Goal: Task Accomplishment & Management: Manage account settings

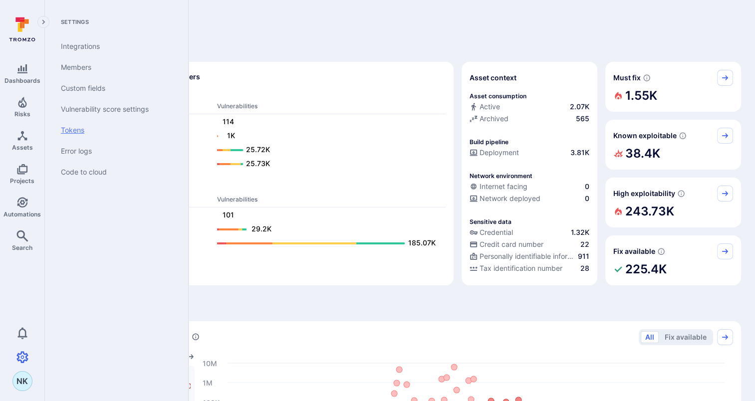
click at [79, 127] on link "Tokens" at bounding box center [114, 130] width 123 height 21
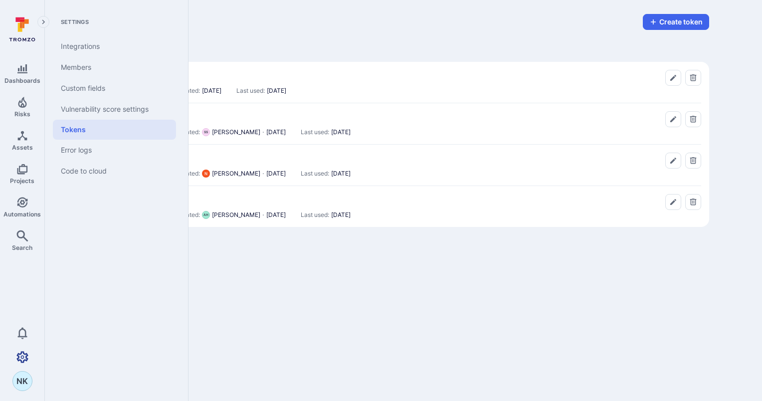
click at [16, 364] on link "Settings" at bounding box center [22, 357] width 44 height 20
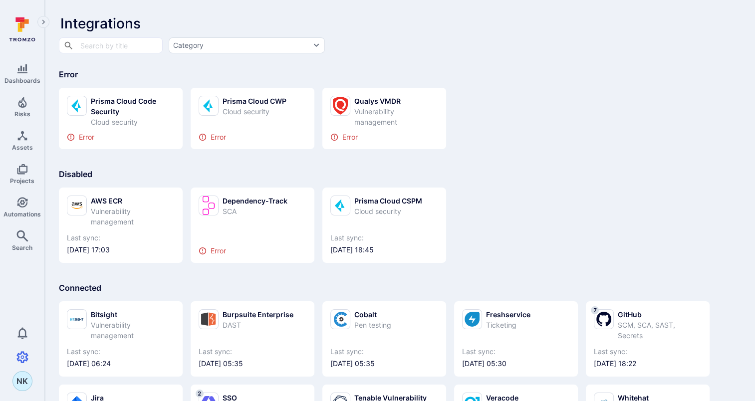
click at [682, 184] on div "AWS ECR Vulnerability management Last sync: [DATE] 17:03 Dependency-Track SCA E…" at bounding box center [400, 221] width 682 height 83
click at [272, 101] on div "Prisma Cloud CWP" at bounding box center [254, 101] width 64 height 10
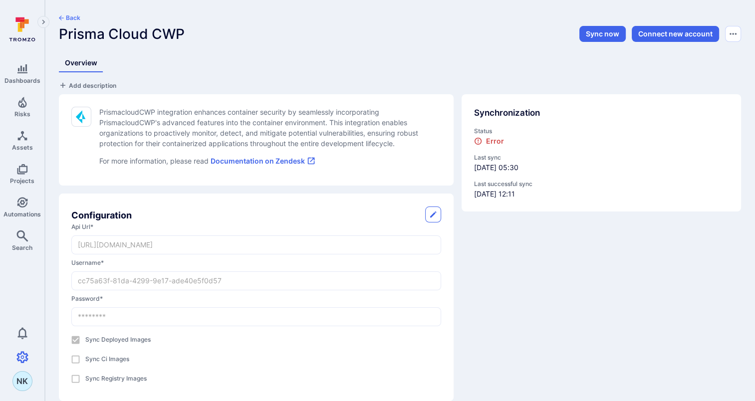
scroll to position [13, 0]
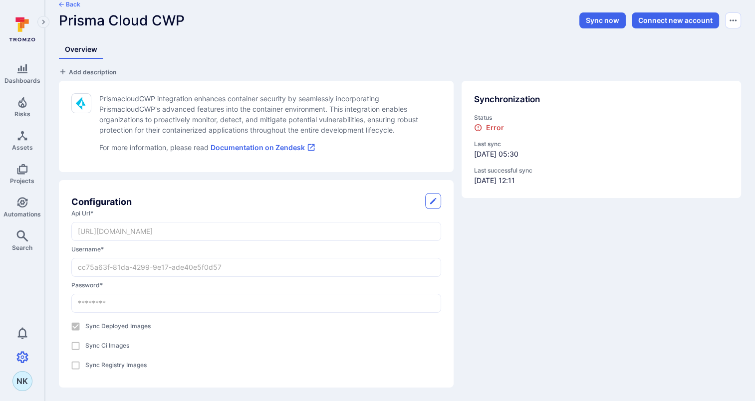
click at [60, 6] on icon "button" at bounding box center [61, 4] width 5 height 5
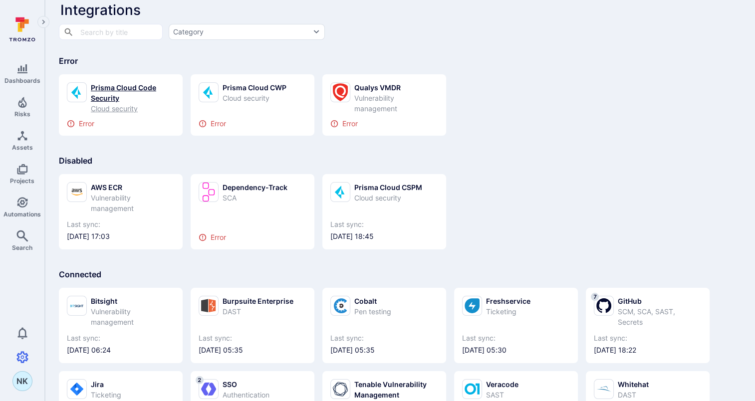
click at [106, 84] on div "Prisma Cloud Code Security" at bounding box center [133, 92] width 84 height 21
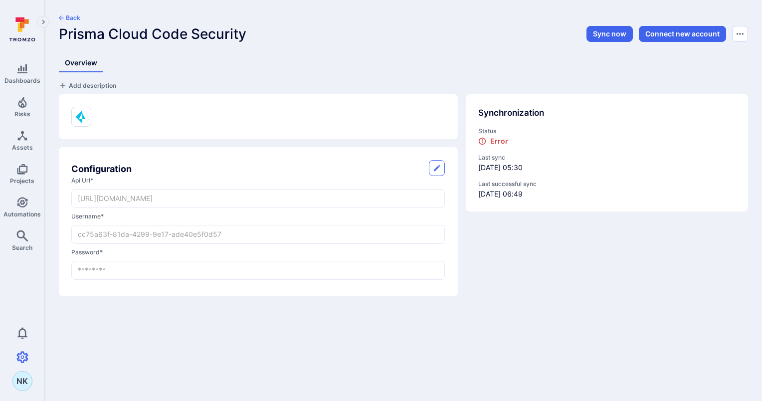
click at [63, 16] on icon "button" at bounding box center [61, 17] width 5 height 5
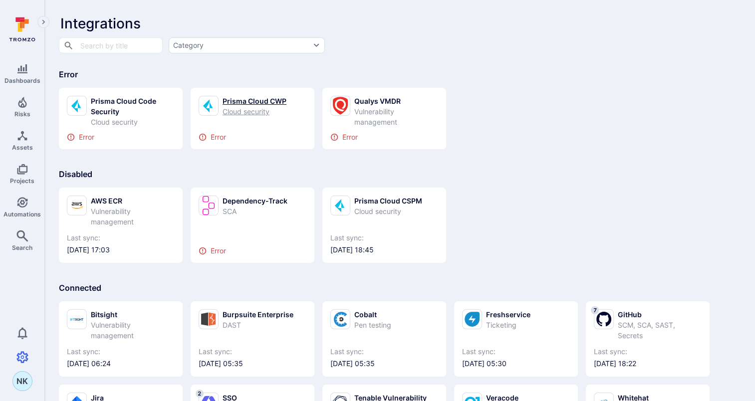
click at [265, 96] on div "Prisma Cloud CWP" at bounding box center [254, 101] width 64 height 10
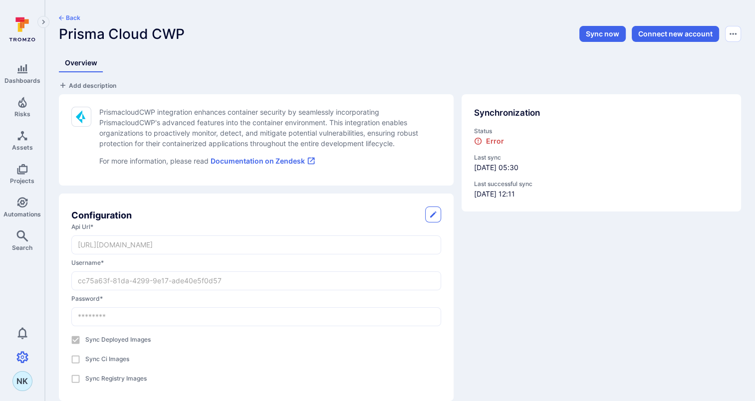
click at [531, 327] on div "Synchronization Status Error Last sync [DATE] 05:30 Last successful sync [DATE]…" at bounding box center [596, 243] width 287 height 315
click at [64, 17] on button "Back" at bounding box center [69, 18] width 21 height 8
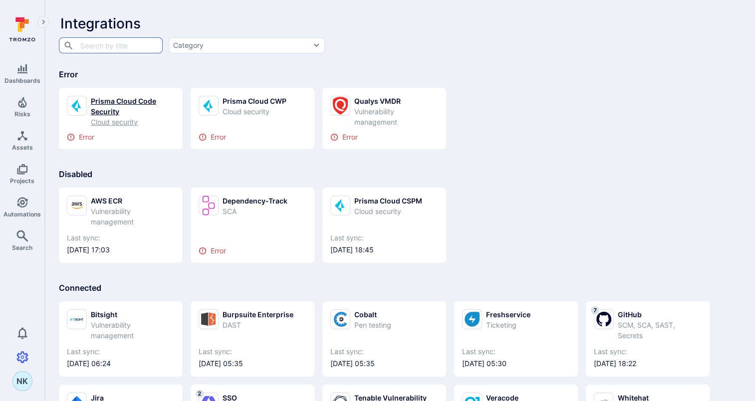
click at [134, 104] on div "Prisma Cloud Code Security" at bounding box center [133, 106] width 84 height 21
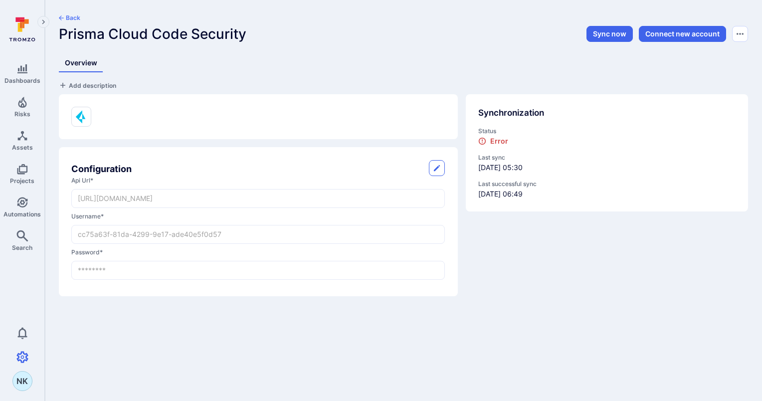
click at [313, 344] on body "Dashboards Risks Assets Projects Automations Search 0 NK Settings Integrations …" at bounding box center [381, 200] width 762 height 401
click at [612, 29] on button "Sync now" at bounding box center [609, 34] width 46 height 16
click at [741, 36] on icon "Options menu" at bounding box center [740, 34] width 7 height 8
click at [63, 14] on div at bounding box center [381, 200] width 762 height 401
click at [64, 16] on button "Back" at bounding box center [69, 18] width 21 height 8
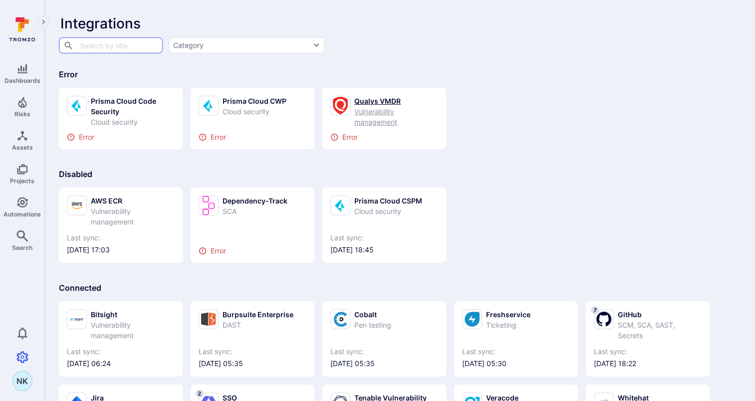
click at [363, 101] on div "Qualys VMDR" at bounding box center [396, 101] width 84 height 10
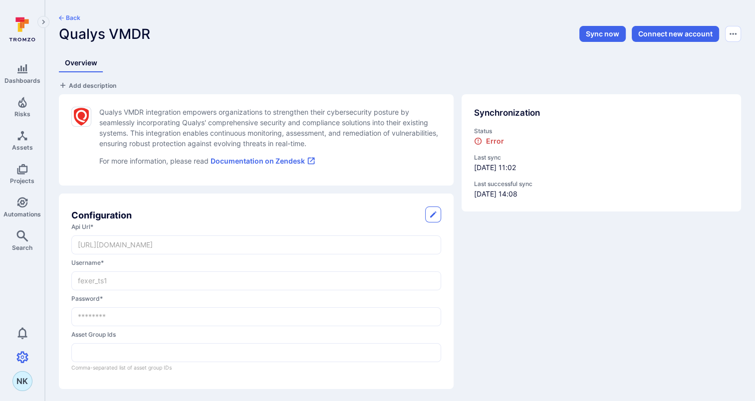
click at [63, 15] on button "Back" at bounding box center [69, 18] width 21 height 8
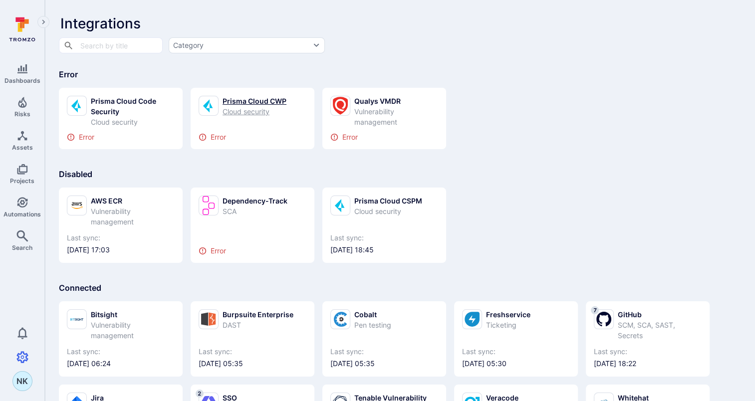
click at [254, 100] on div "Prisma Cloud CWP" at bounding box center [254, 101] width 64 height 10
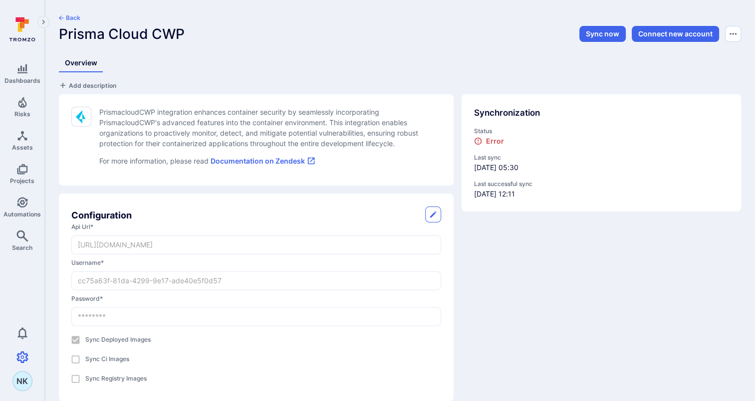
scroll to position [13, 0]
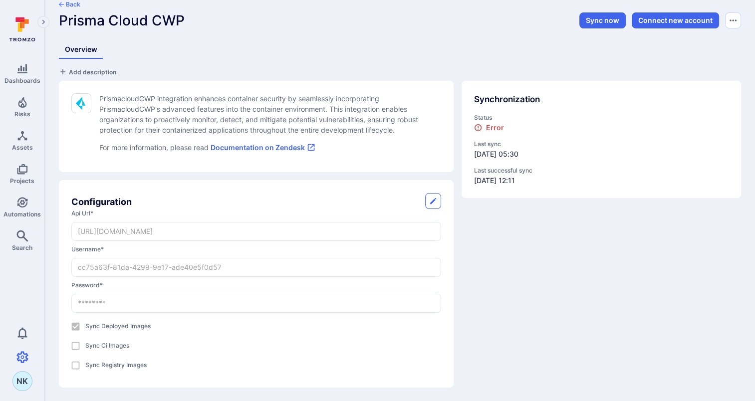
click at [428, 199] on button "button" at bounding box center [433, 201] width 16 height 16
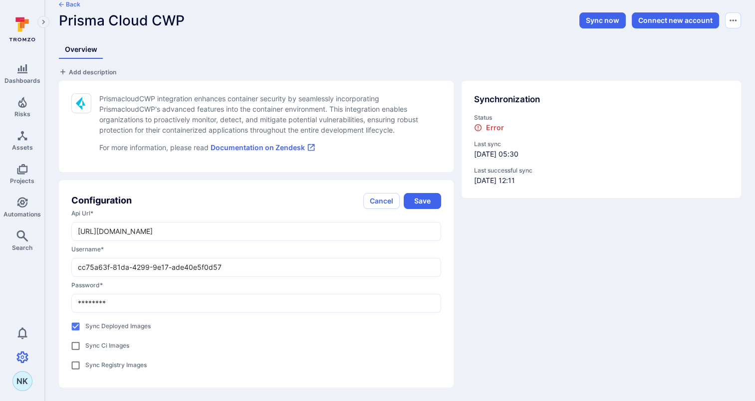
click at [557, 241] on div "Synchronization Status Error Last sync [DATE] 05:30 Last successful sync [DATE]…" at bounding box center [596, 230] width 287 height 315
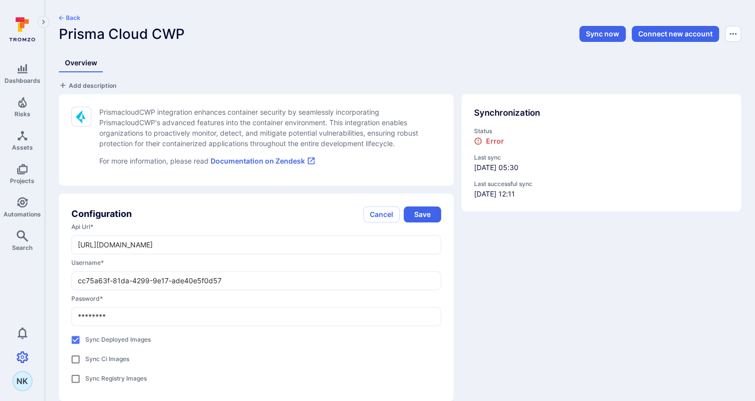
click at [67, 20] on button "Back" at bounding box center [69, 18] width 21 height 8
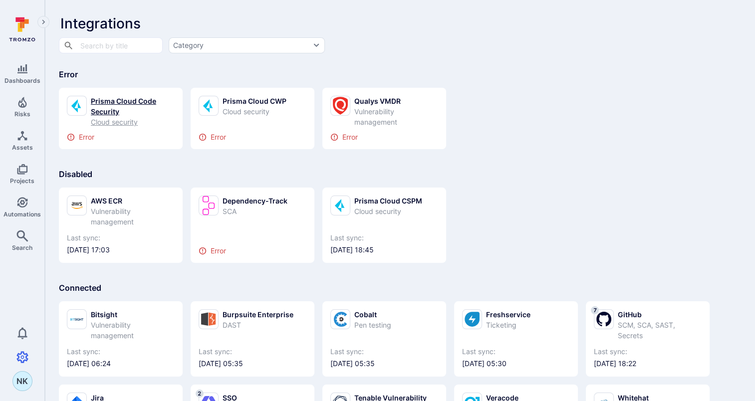
click at [135, 99] on div "Prisma Cloud Code Security" at bounding box center [133, 106] width 84 height 21
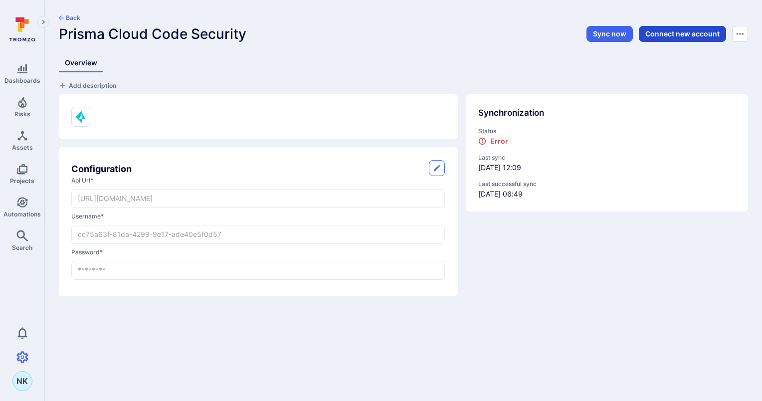
click at [662, 36] on button "Connect new account" at bounding box center [682, 34] width 87 height 16
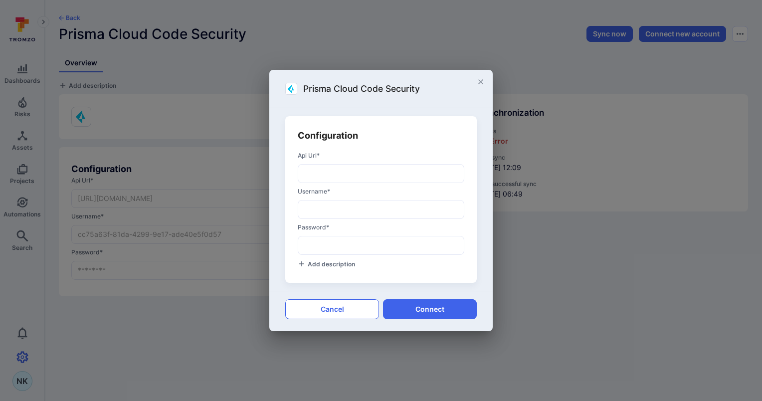
click at [331, 309] on button "Cancel" at bounding box center [332, 309] width 94 height 20
